Goal: Transaction & Acquisition: Obtain resource

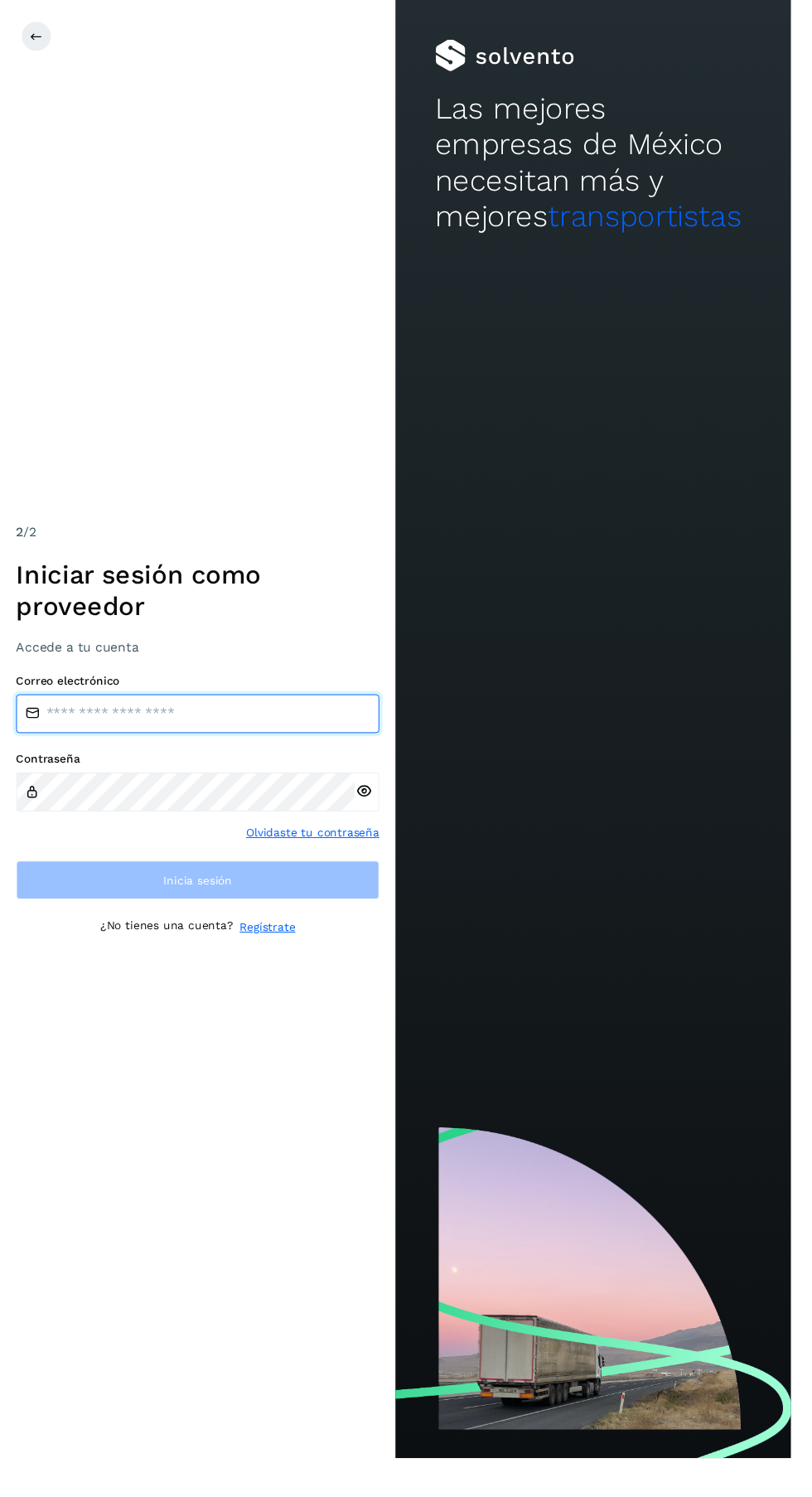
click at [214, 753] on input "email" at bounding box center [203, 733] width 373 height 39
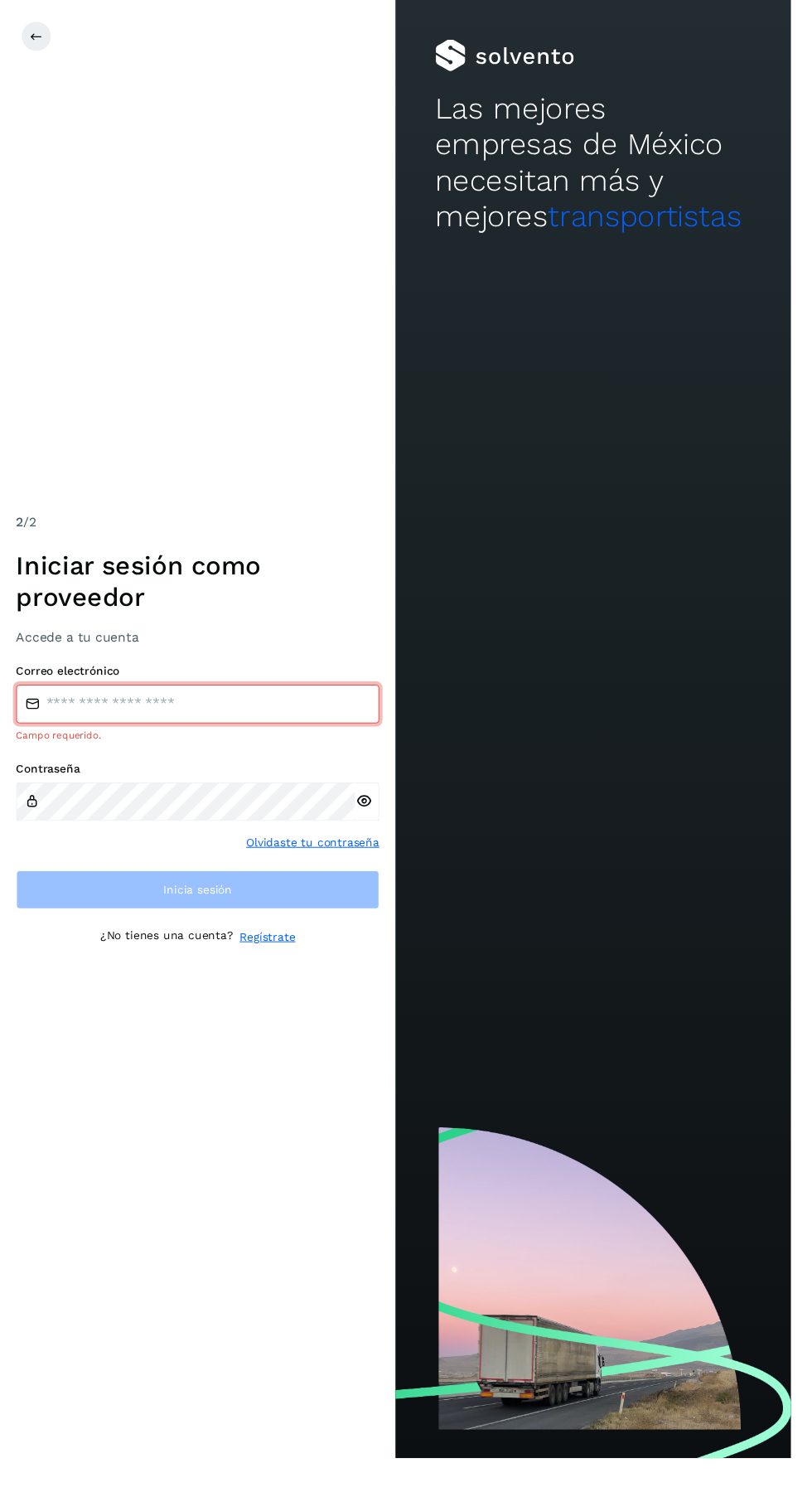
type input "**********"
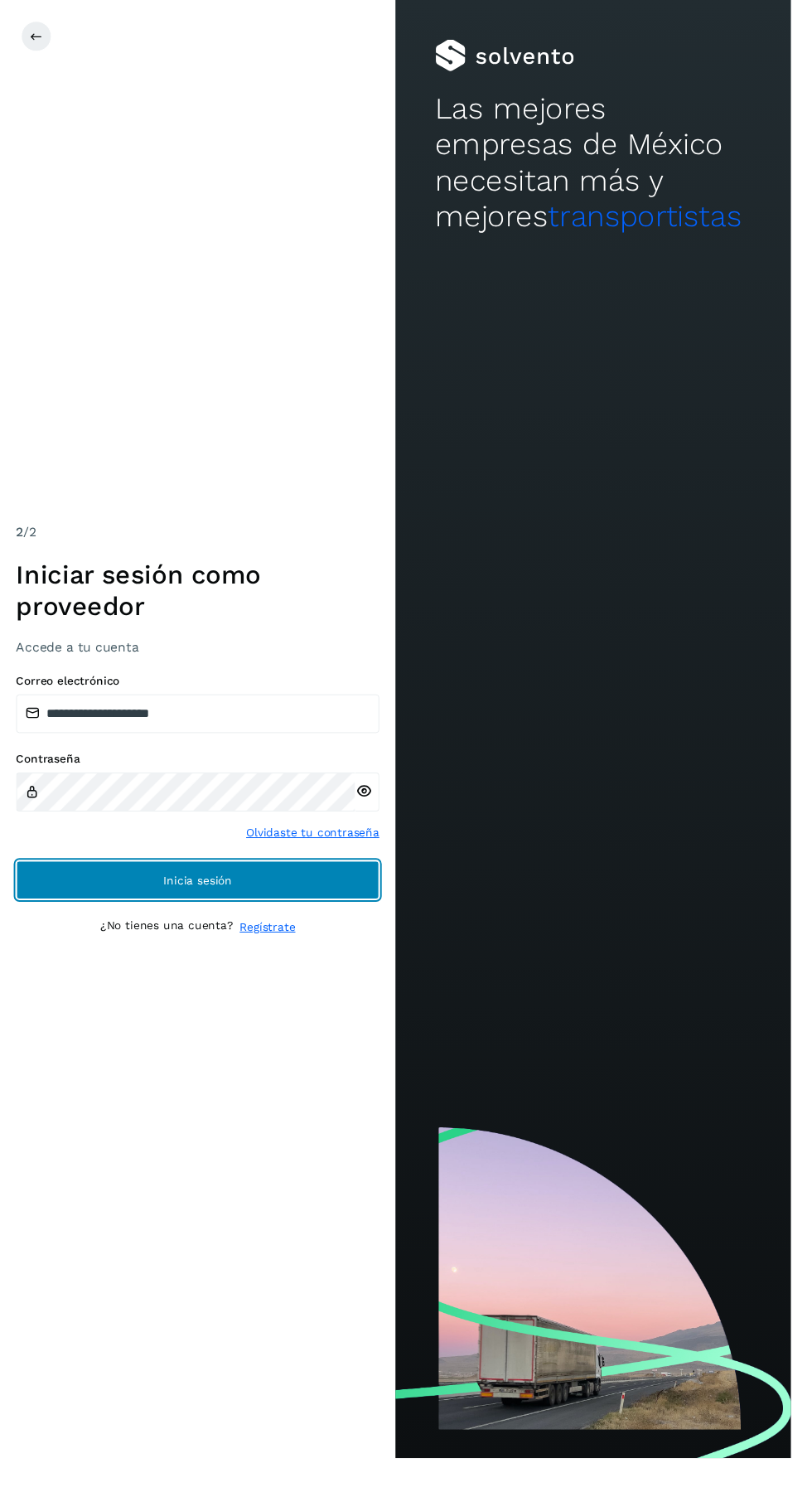
click at [324, 924] on button "Inicia sesión" at bounding box center [203, 904] width 373 height 39
click at [292, 924] on button "Inicia sesión" at bounding box center [203, 904] width 373 height 39
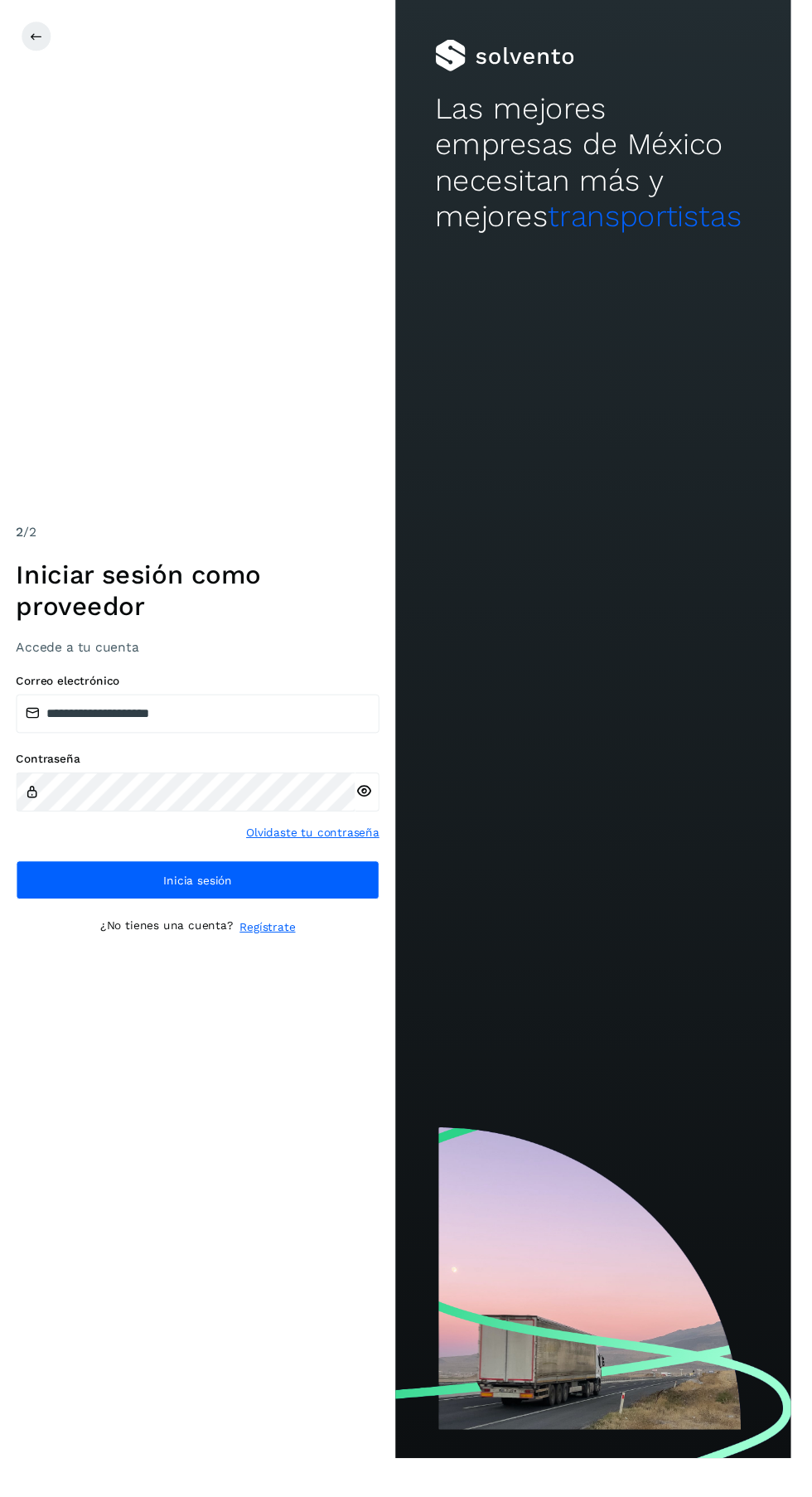
click at [83, 924] on button "Inicia sesión" at bounding box center [203, 904] width 373 height 39
click at [60, 924] on button "Inicia sesión" at bounding box center [203, 904] width 373 height 39
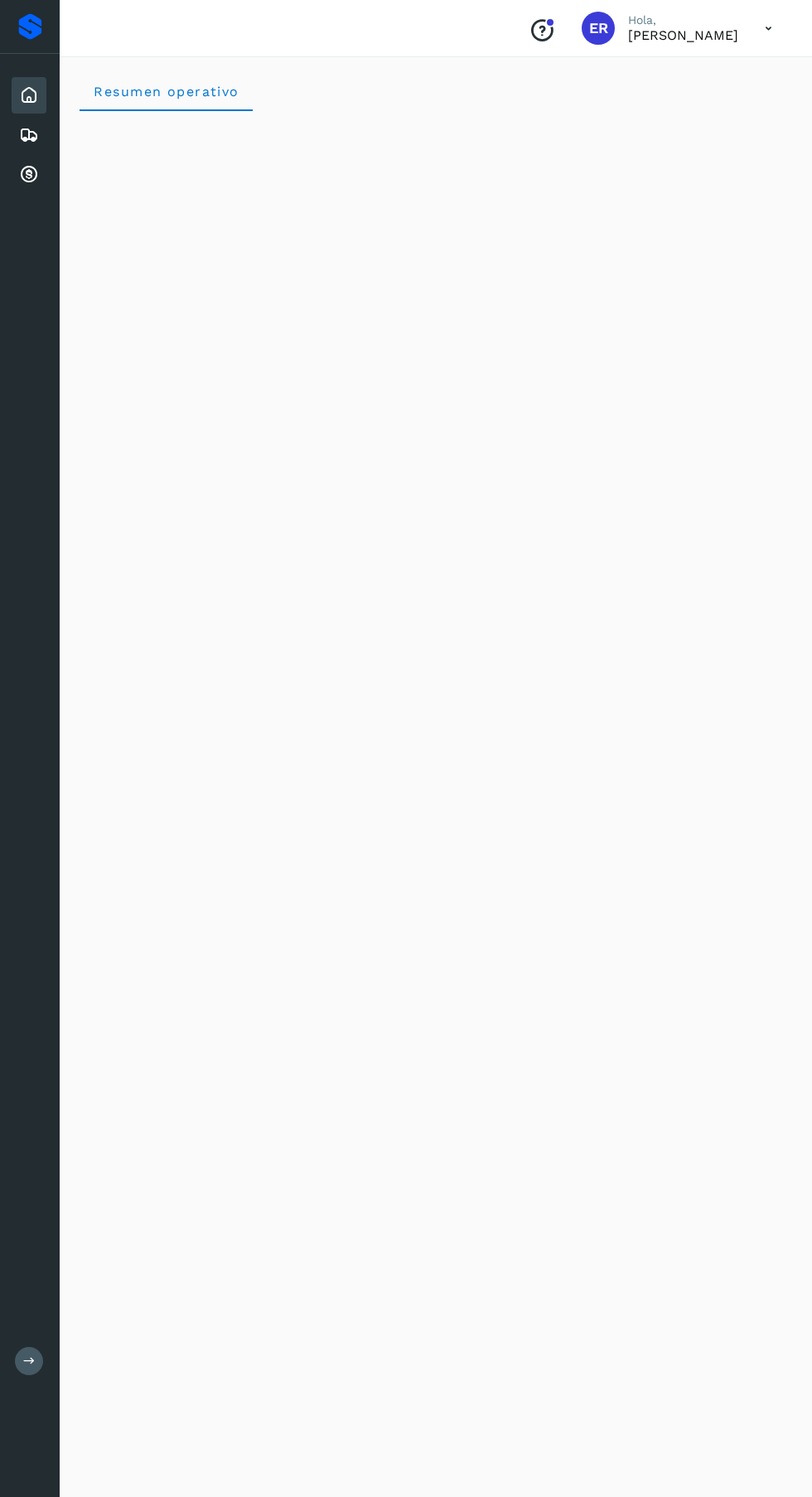
click at [28, 182] on icon at bounding box center [28, 175] width 20 height 20
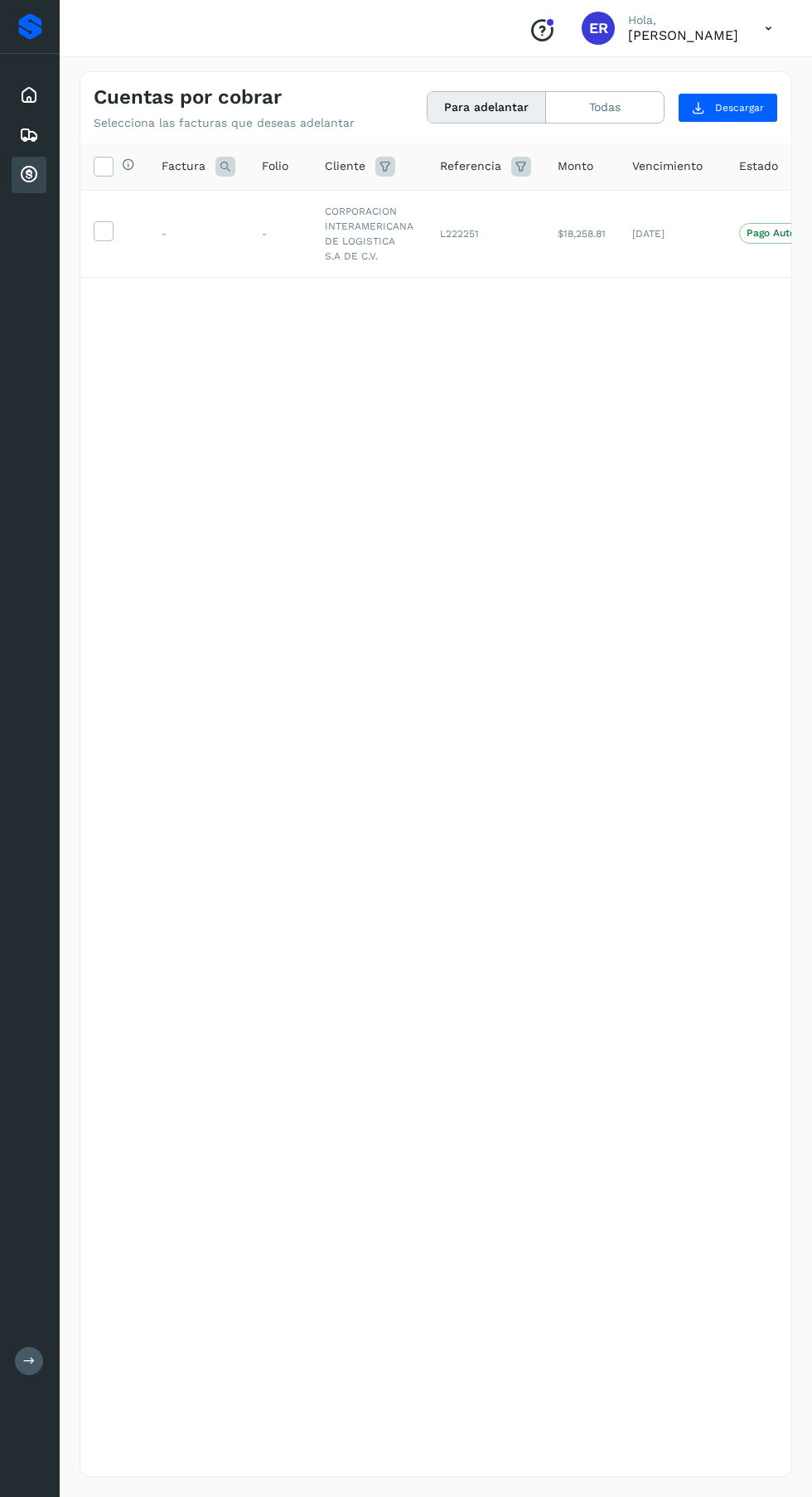
click at [112, 230] on label at bounding box center [103, 231] width 20 height 20
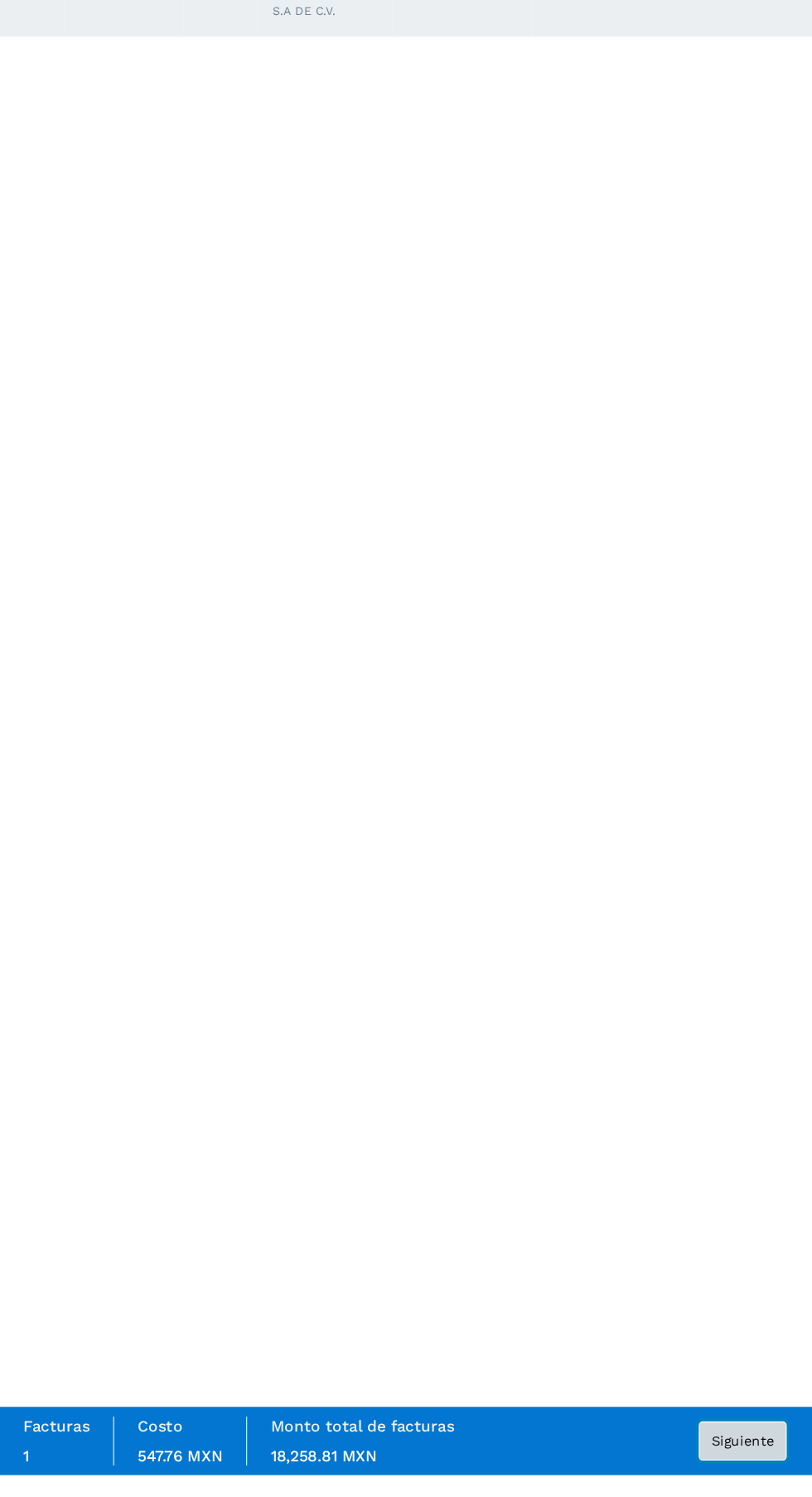
click at [739, 1485] on button "Siguiente" at bounding box center [723, 1468] width 74 height 33
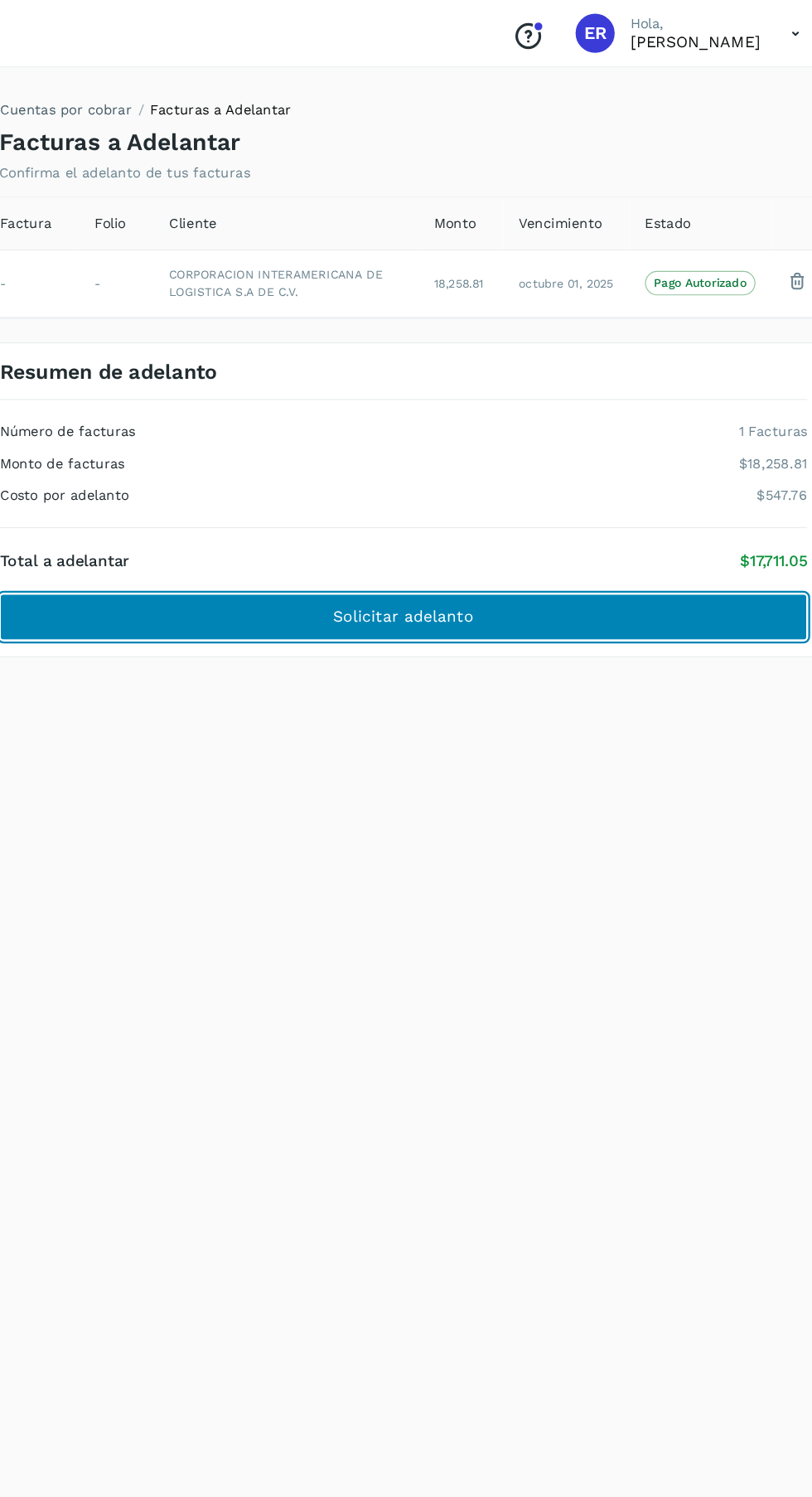
click at [561, 515] on button "Solicitar adelanto" at bounding box center [436, 523] width 685 height 39
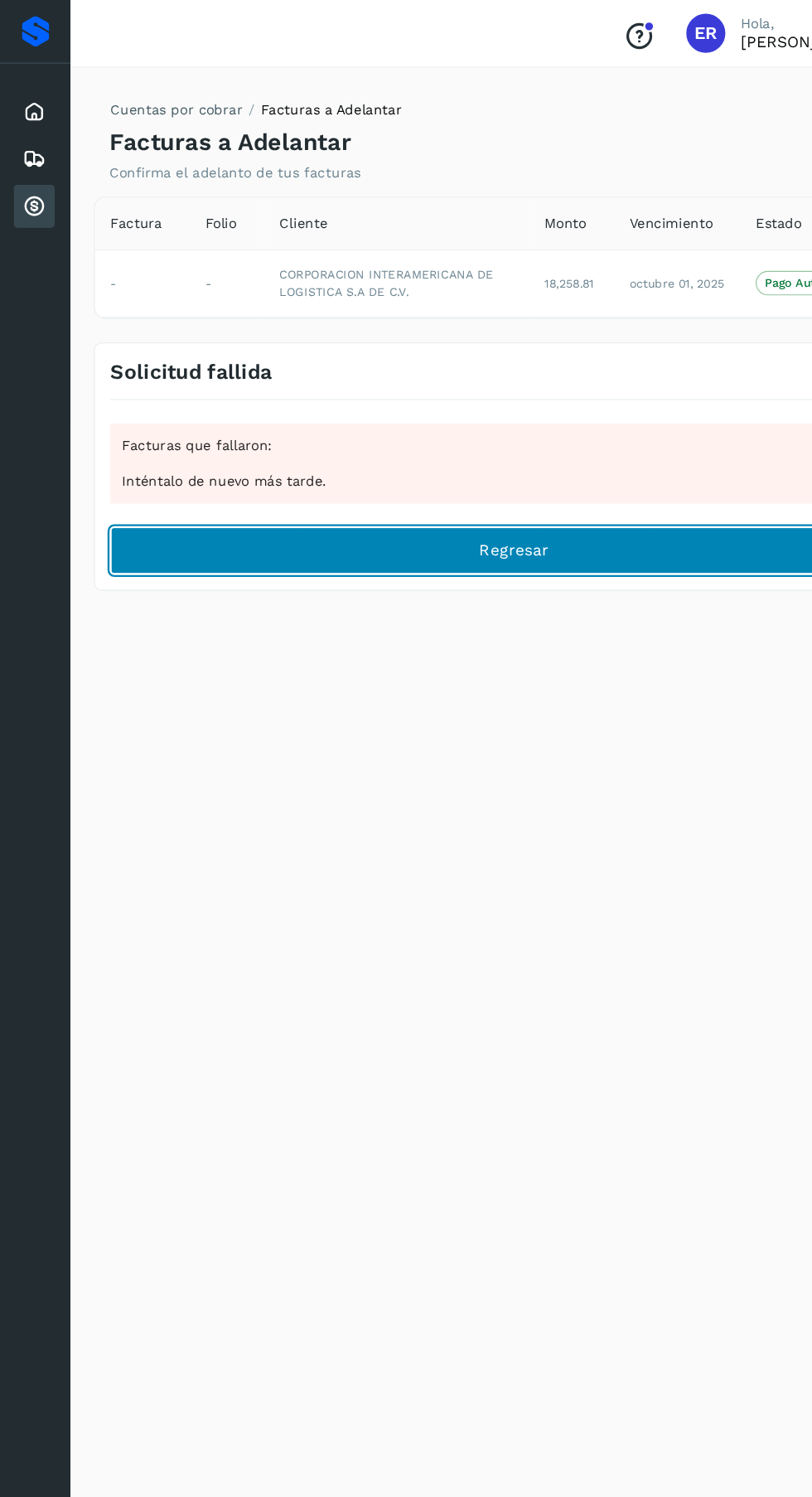
click at [472, 469] on button "Regresar" at bounding box center [436, 466] width 685 height 39
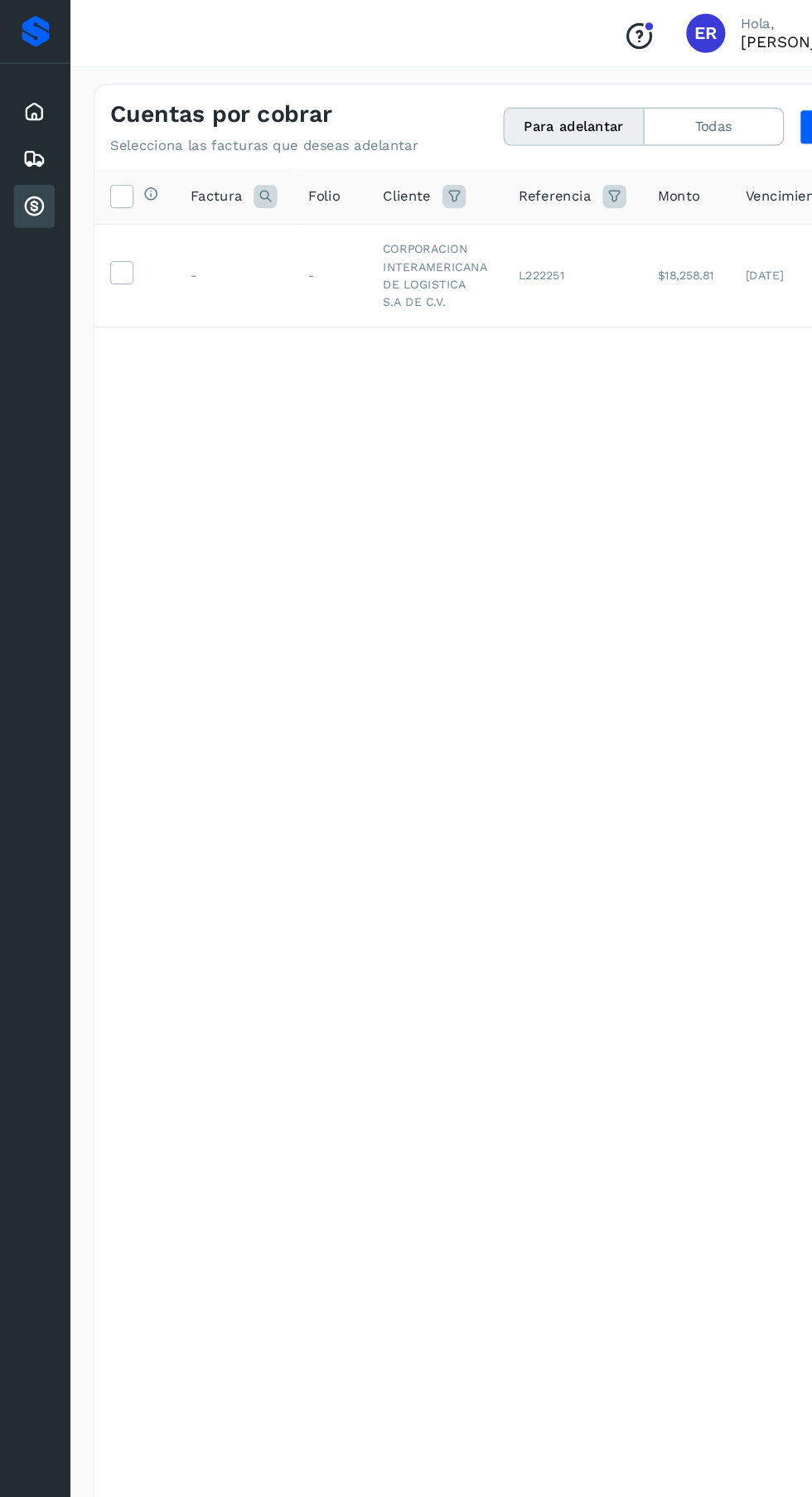
click at [98, 235] on icon at bounding box center [103, 230] width 17 height 17
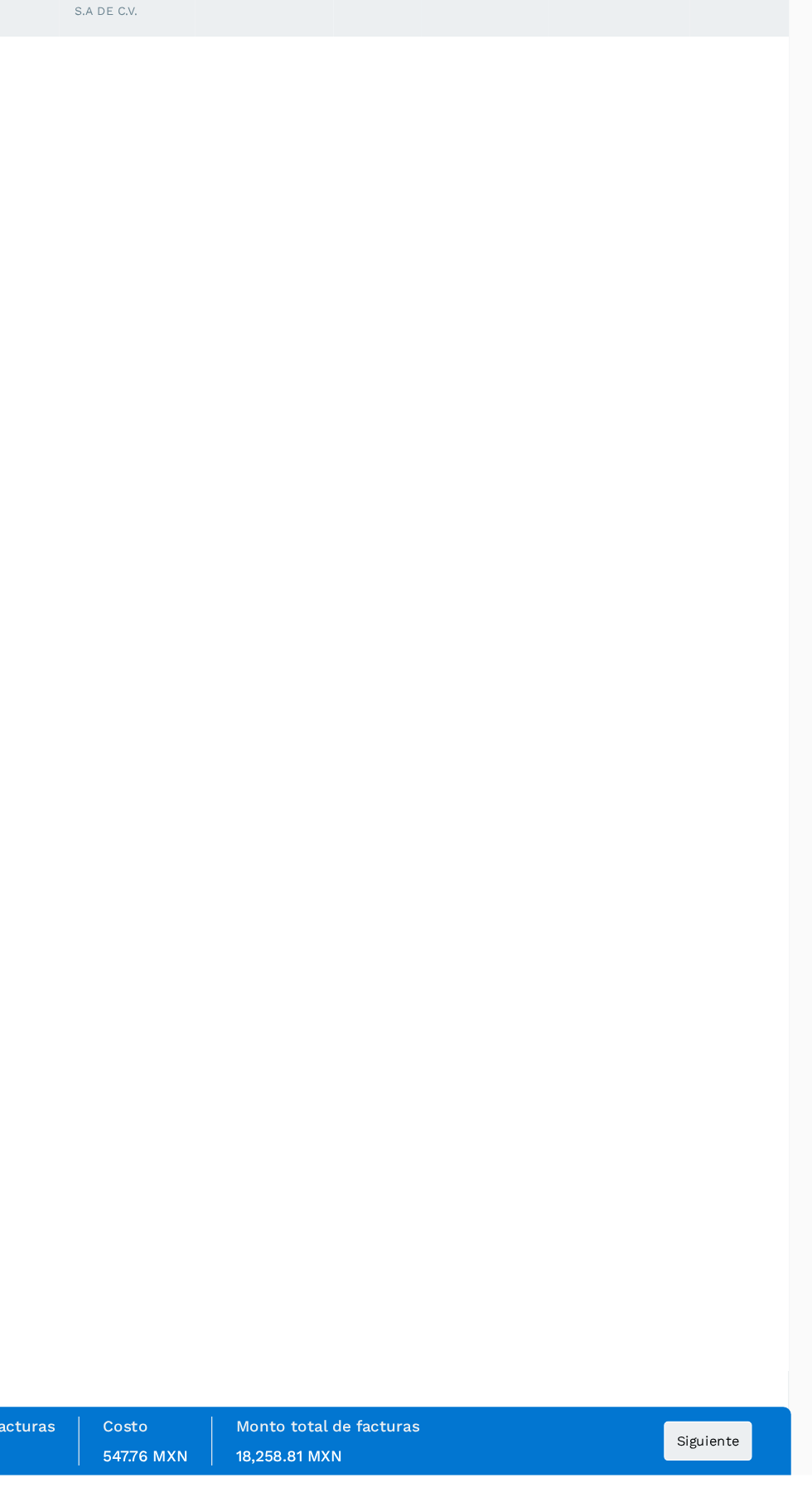
click at [738, 1474] on span "Siguiente" at bounding box center [724, 1469] width 53 height 12
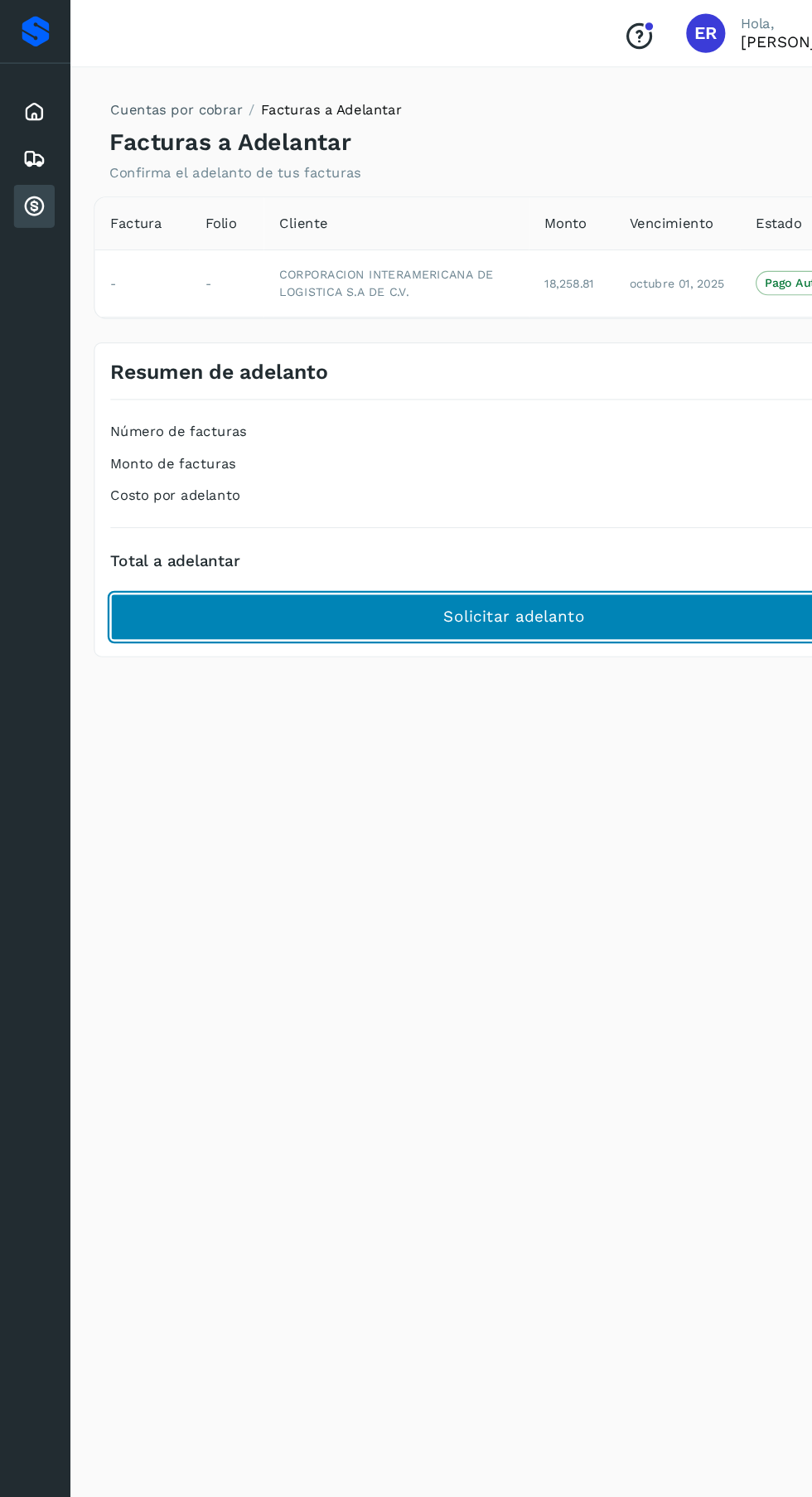
click at [520, 525] on button "Solicitar adelanto" at bounding box center [436, 523] width 685 height 39
